Goal: Task Accomplishment & Management: Complete application form

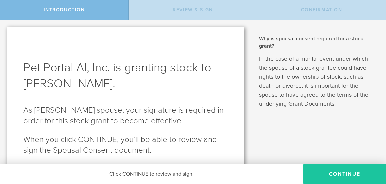
click at [330, 173] on button "CONTINUE" at bounding box center [345, 174] width 83 height 20
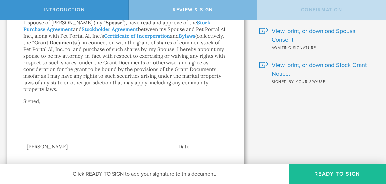
scroll to position [66, 0]
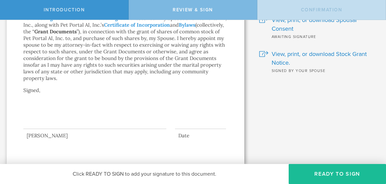
drag, startPoint x: 60, startPoint y: 103, endPoint x: 84, endPoint y: 106, distance: 24.5
click at [84, 106] on div at bounding box center [94, 115] width 143 height 27
drag, startPoint x: 57, startPoint y: 96, endPoint x: 82, endPoint y: 126, distance: 39.6
click at [82, 126] on div "Spousal Consent I, spouse of [PERSON_NAME] (my “ Spouse ”), have read and appro…" at bounding box center [125, 62] width 205 height 154
click at [256, 119] on div "Why is spousal consent required for a stock grant? In the case of a marital eve…" at bounding box center [318, 59] width 135 height 211
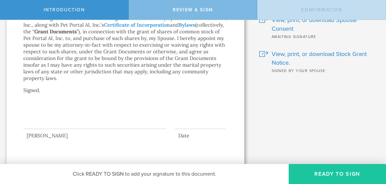
click at [324, 176] on button "Ready to Sign" at bounding box center [337, 174] width 97 height 20
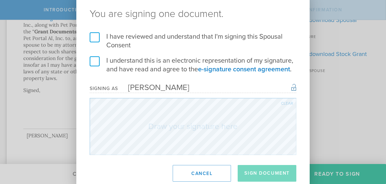
click at [94, 38] on label "I have reviewed and understand that I'm signing this Spousal Consent" at bounding box center [193, 40] width 207 height 17
click at [0, 0] on input "I have reviewed and understand that I'm signing this Spousal Consent" at bounding box center [0, 0] width 0 height 0
click at [97, 64] on label "I understand this is an electronic representation of my signature, and have rea…" at bounding box center [193, 64] width 207 height 17
click at [0, 0] on input "I understand this is an electronic representation of my signature, and have rea…" at bounding box center [0, 0] width 0 height 0
click at [95, 34] on label "I have reviewed and understand that I'm signing this Spousal Consent" at bounding box center [193, 40] width 207 height 17
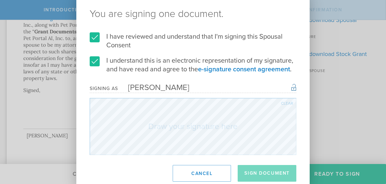
click at [0, 0] on input "I have reviewed and understand that I'm signing this Spousal Consent" at bounding box center [0, 0] width 0 height 0
click at [95, 37] on label "I have reviewed and understand that I'm signing this Spousal Consent" at bounding box center [193, 40] width 207 height 17
click at [0, 0] on input "I have reviewed and understand that I'm signing this Spousal Consent" at bounding box center [0, 0] width 0 height 0
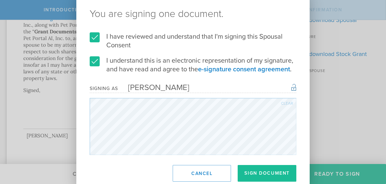
click at [290, 97] on form "I have reviewed and understand that I'm signing this Spousal Consent I understa…" at bounding box center [193, 93] width 207 height 123
click at [287, 101] on div "Clear" at bounding box center [287, 103] width 12 height 4
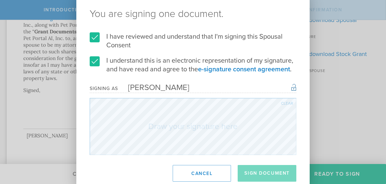
click at [284, 105] on div "Clear" at bounding box center [287, 103] width 12 height 4
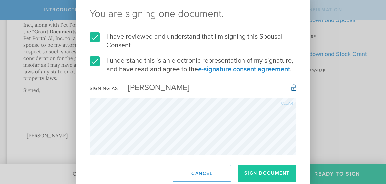
click at [256, 173] on button "Sign Document" at bounding box center [267, 173] width 59 height 17
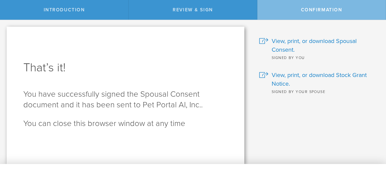
scroll to position [0, 0]
